Goal: Information Seeking & Learning: Learn about a topic

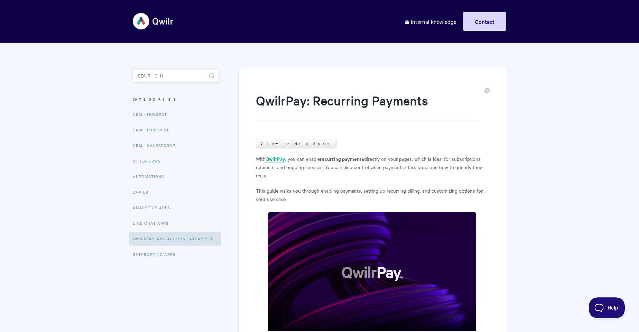
click at [178, 71] on input "Search" at bounding box center [176, 76] width 86 height 14
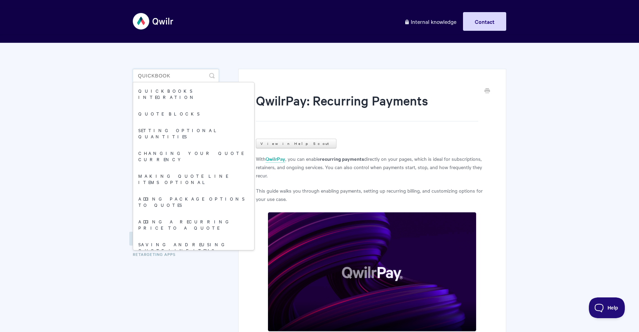
type input "quickbook"
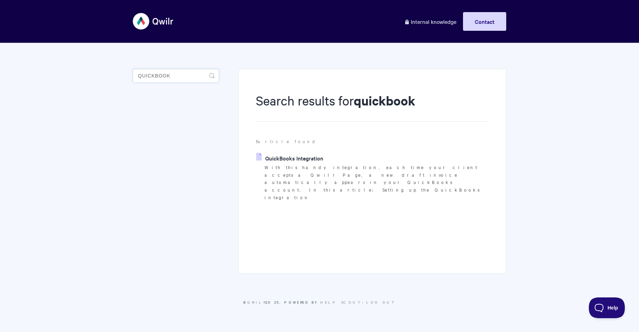
click at [193, 78] on input "quickbook" at bounding box center [176, 76] width 86 height 14
click at [300, 159] on link "QuickBooks Integration" at bounding box center [289, 158] width 67 height 10
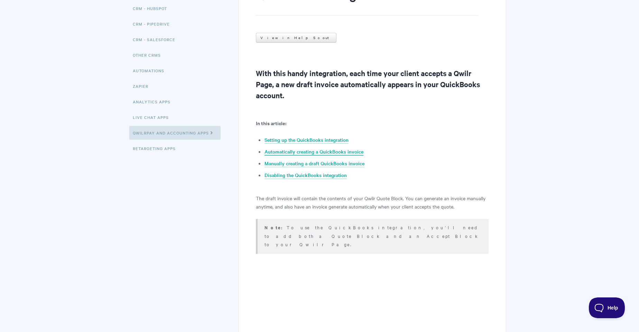
click at [327, 150] on link "Automatically creating a QuickBooks invoice" at bounding box center [313, 152] width 99 height 8
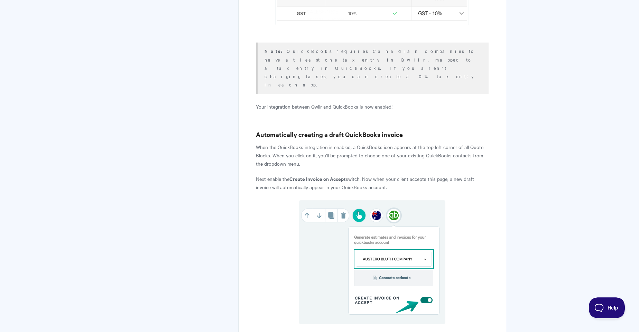
scroll to position [1061, 0]
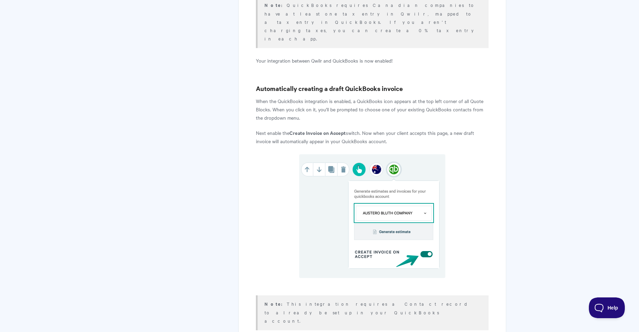
click at [296, 129] on p "Next enable the Create Invoice on Accept switch. Now when your client accepts t…" at bounding box center [372, 137] width 233 height 17
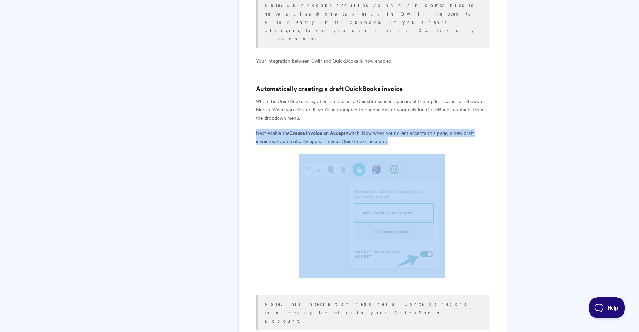
click at [296, 129] on p "Next enable the Create Invoice on Accept switch. Now when your client accepts t…" at bounding box center [372, 137] width 233 height 17
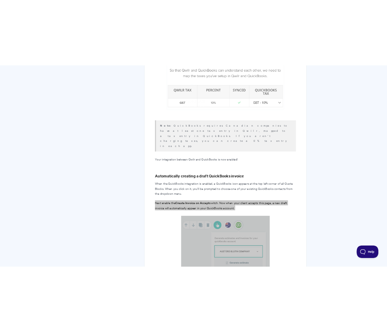
scroll to position [976, 0]
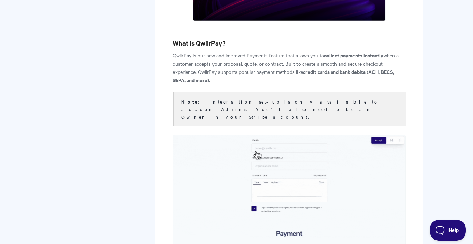
scroll to position [639, 0]
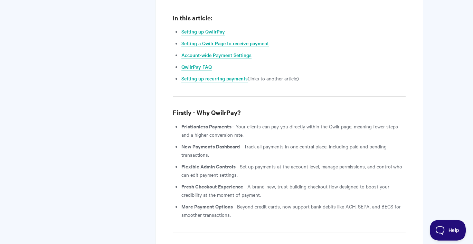
click at [250, 40] on link "Setting a Qwilr Page to receive payment" at bounding box center [225, 44] width 87 height 8
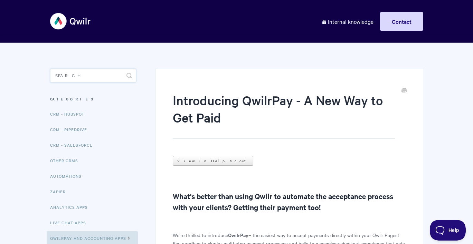
click at [106, 73] on input "Search" at bounding box center [93, 76] width 86 height 14
type input "pdf"
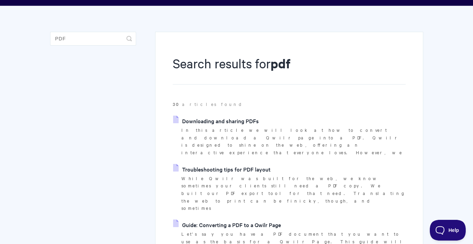
scroll to position [66, 0]
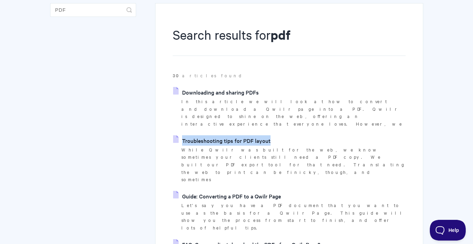
click at [204, 136] on link "Troubleshooting tips for PDF layout" at bounding box center [221, 141] width 97 height 10
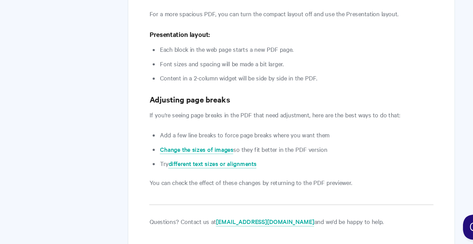
scroll to position [970, 0]
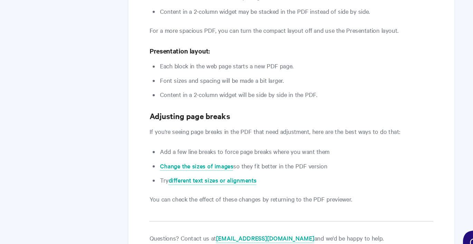
click at [254, 81] on ul "Each block in the web page starts a new PDF page. Font sizes and spacing will b…" at bounding box center [294, 97] width 224 height 32
